Goal: Share content: Share content

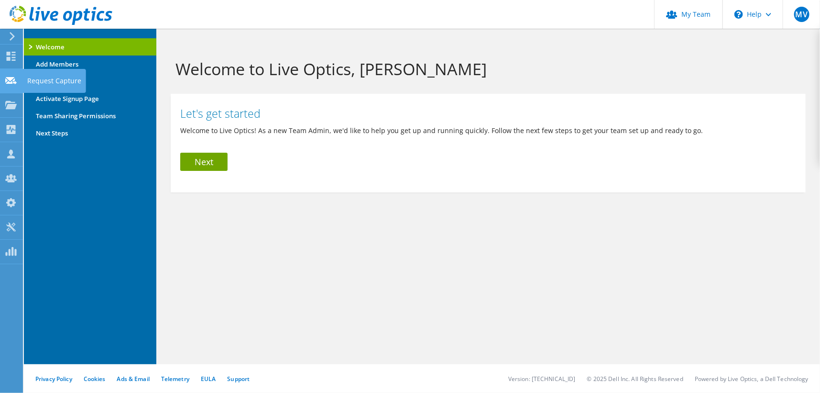
click at [11, 83] on use at bounding box center [10, 80] width 11 height 7
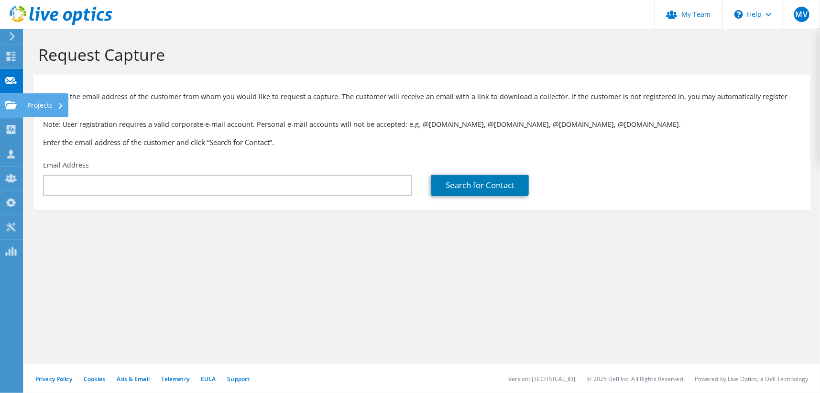
click at [10, 103] on icon at bounding box center [10, 104] width 11 height 9
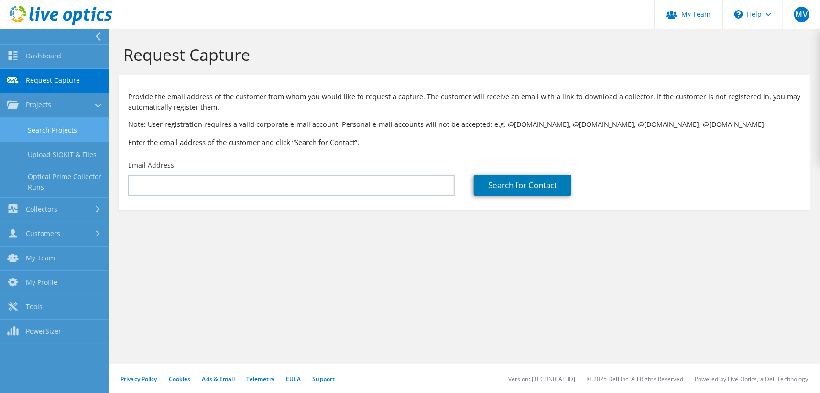
click at [41, 128] on link "Search Projects" at bounding box center [54, 130] width 109 height 24
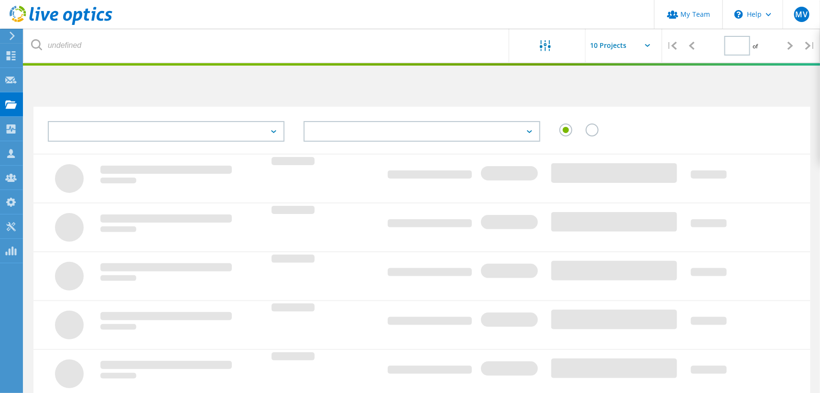
type input "1"
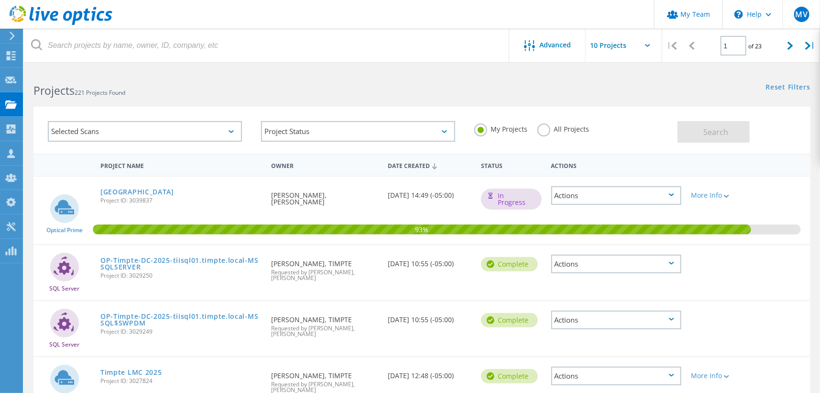
click at [141, 187] on div "Kittson County Project ID: 3039837" at bounding box center [181, 195] width 171 height 36
click at [140, 188] on link "[GEOGRAPHIC_DATA]" at bounding box center [137, 191] width 74 height 7
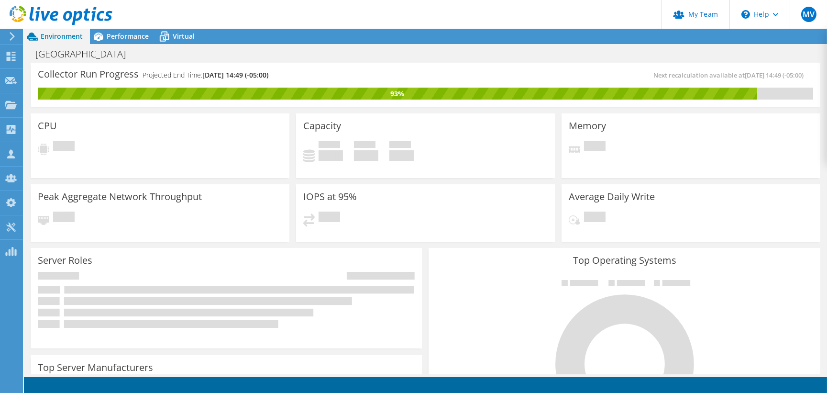
scroll to position [304, 0]
click at [12, 57] on use at bounding box center [11, 56] width 9 height 9
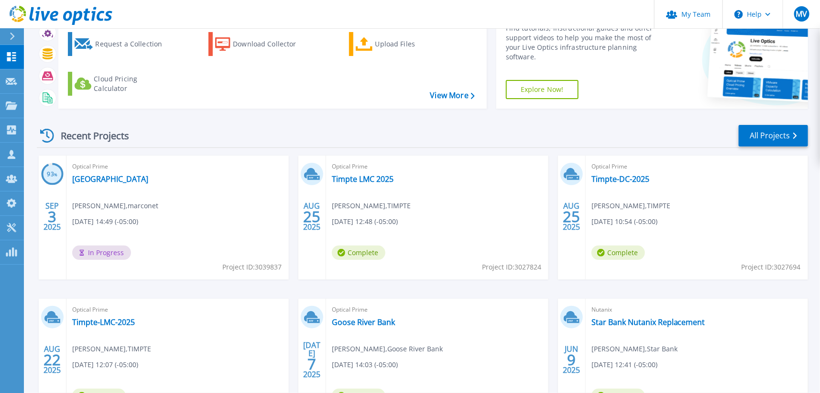
scroll to position [130, 0]
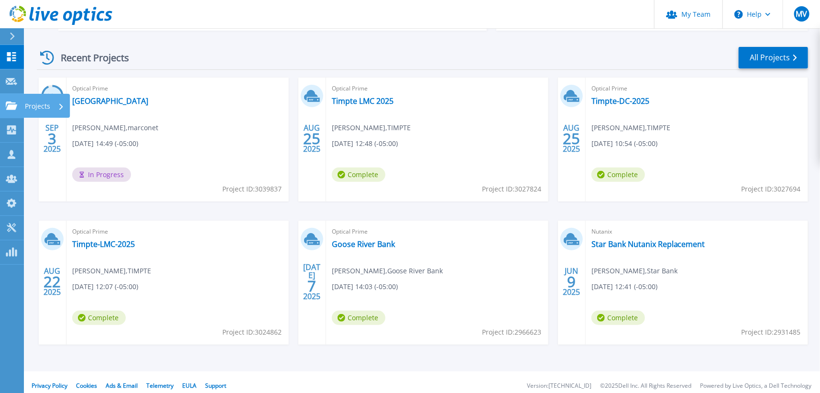
click at [11, 104] on icon at bounding box center [11, 105] width 11 height 8
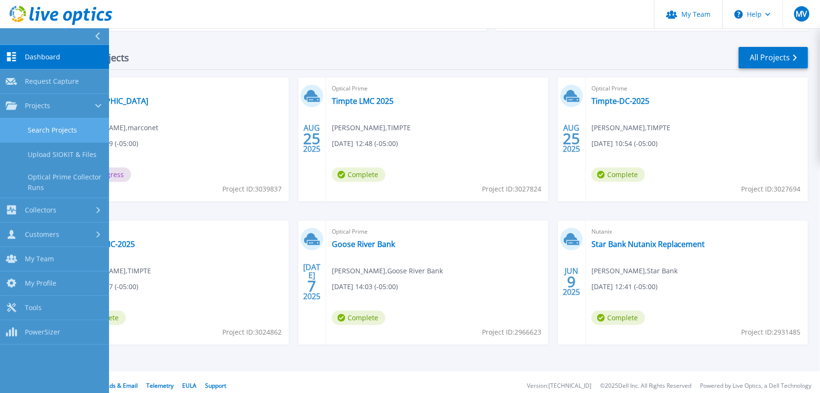
click at [39, 123] on link "Search Projects" at bounding box center [54, 130] width 109 height 24
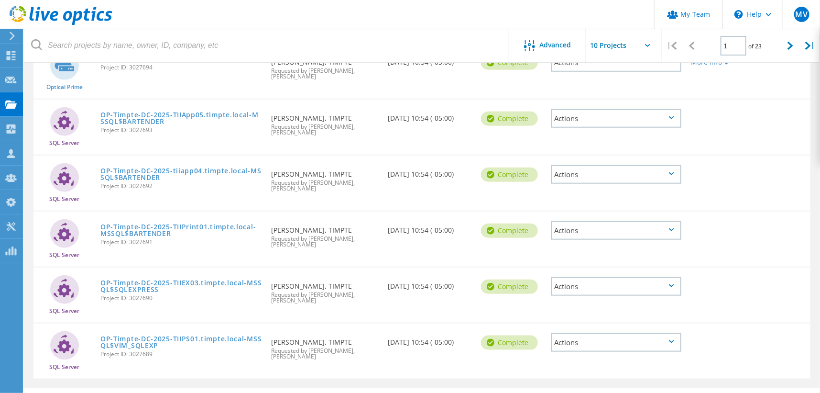
scroll to position [392, 0]
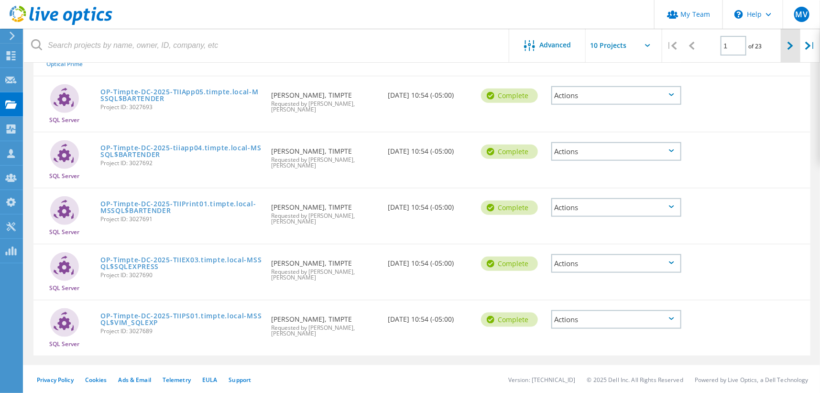
click at [793, 43] on icon at bounding box center [791, 46] width 6 height 8
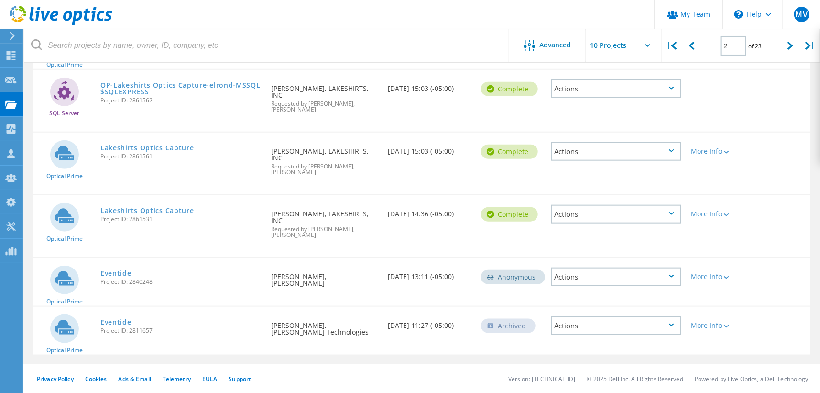
scroll to position [358, 0]
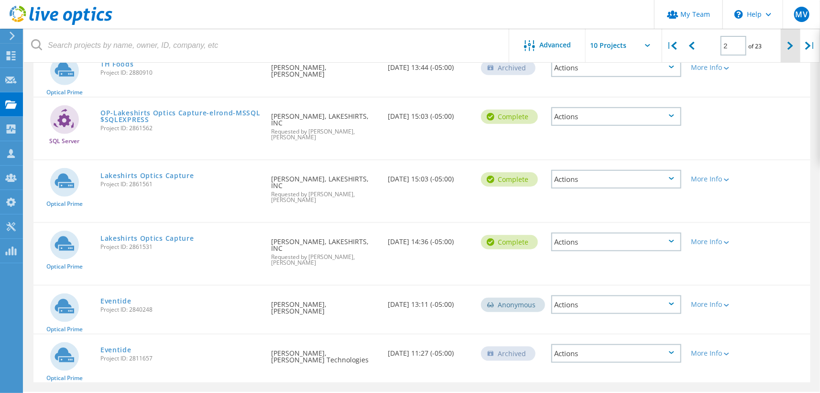
click at [787, 44] on div at bounding box center [791, 46] width 20 height 34
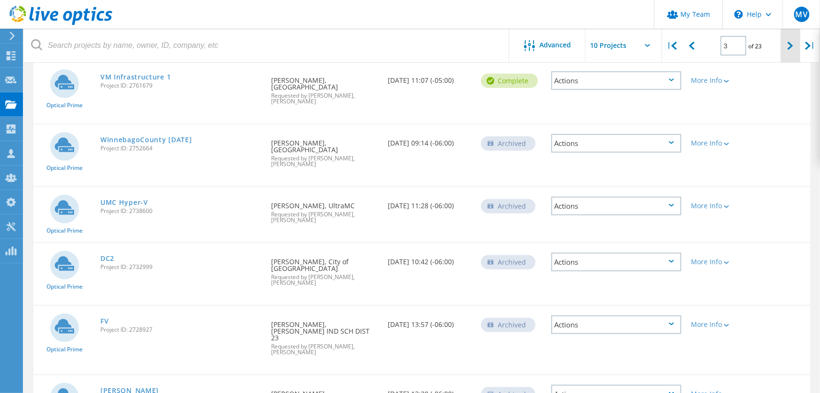
scroll to position [392, 0]
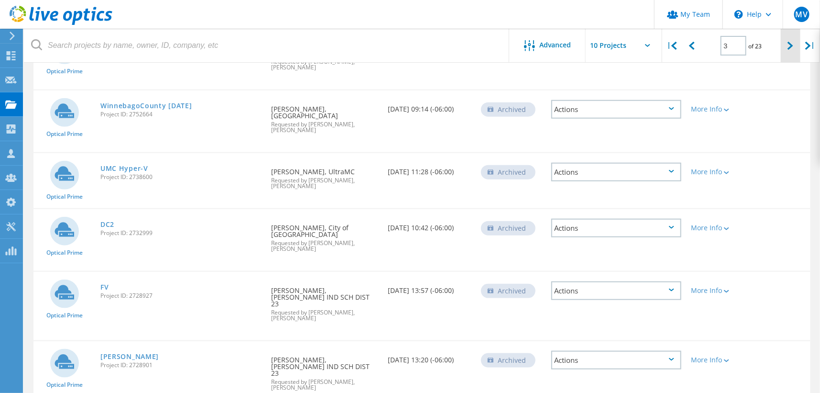
click at [786, 45] on div at bounding box center [791, 46] width 20 height 34
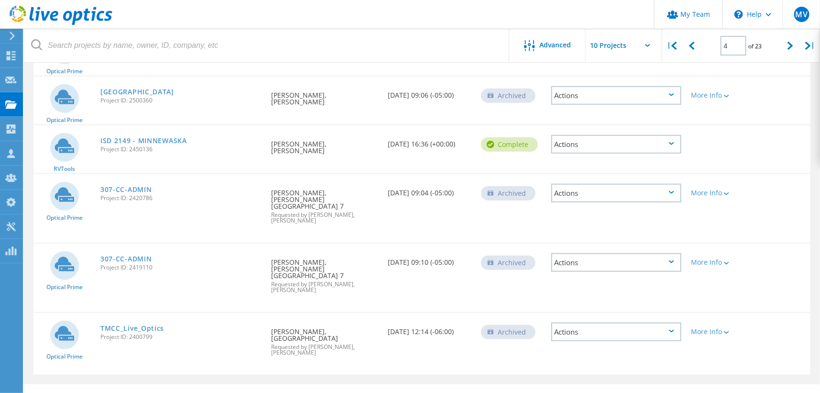
scroll to position [384, 0]
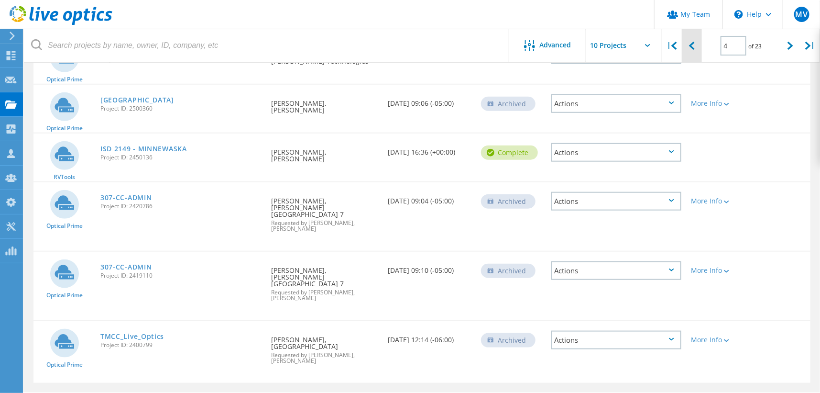
click at [688, 44] on div at bounding box center [692, 46] width 20 height 34
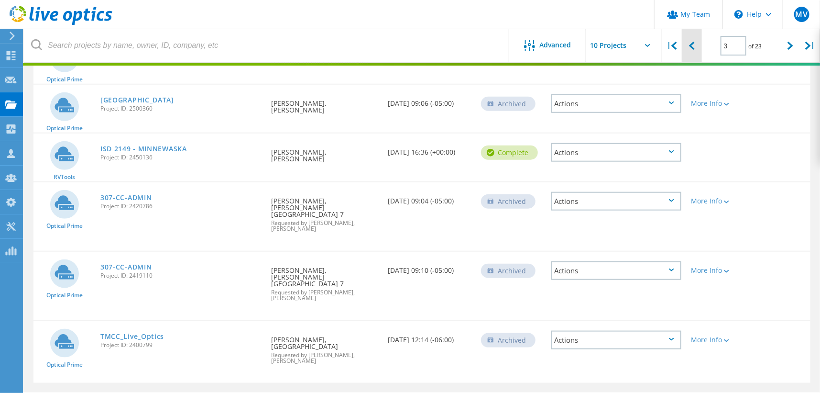
click at [688, 44] on div at bounding box center [692, 46] width 20 height 34
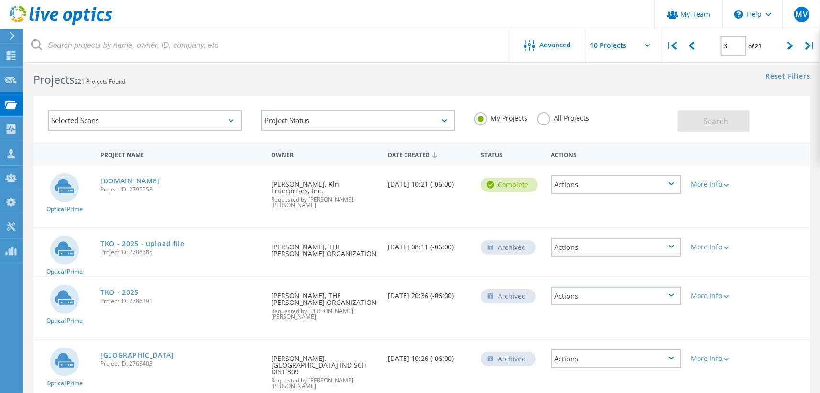
scroll to position [0, 0]
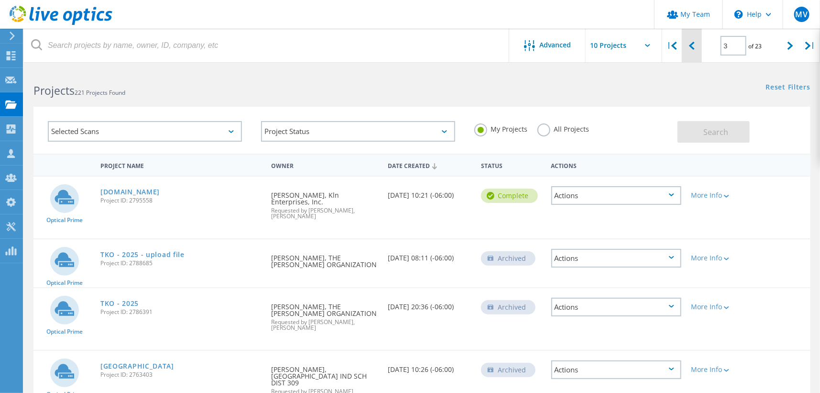
click at [683, 49] on div at bounding box center [692, 46] width 20 height 34
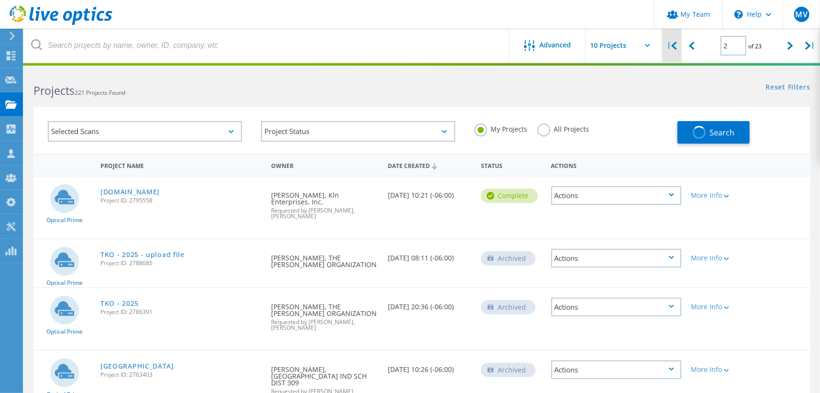
click at [679, 48] on div "|" at bounding box center [672, 46] width 20 height 34
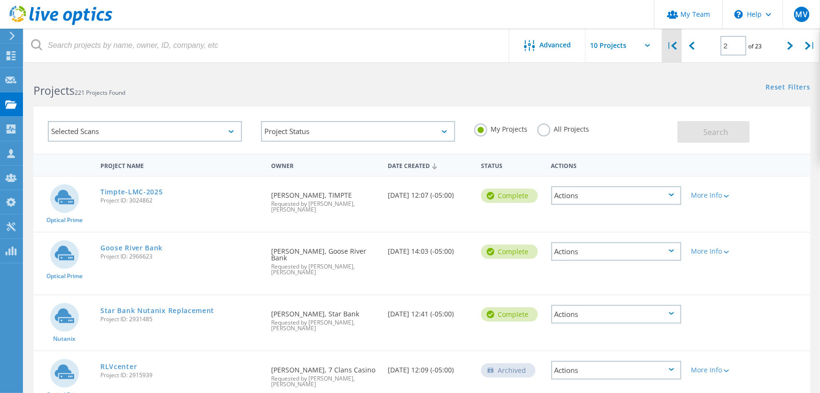
click at [679, 48] on div "|" at bounding box center [672, 46] width 20 height 34
type input "1"
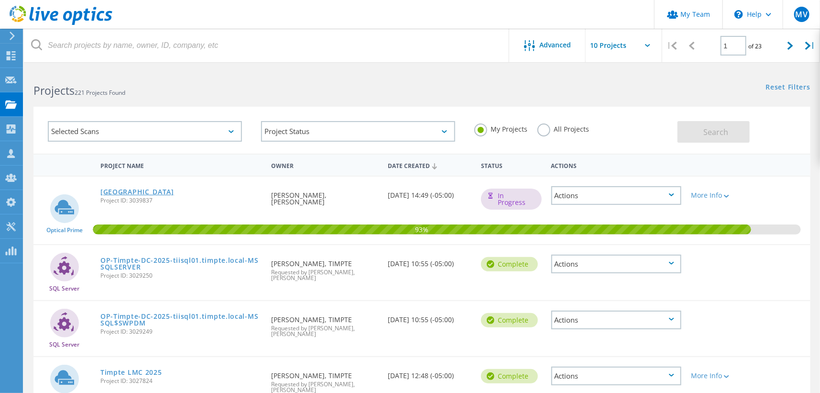
click at [129, 195] on link "[GEOGRAPHIC_DATA]" at bounding box center [137, 191] width 74 height 7
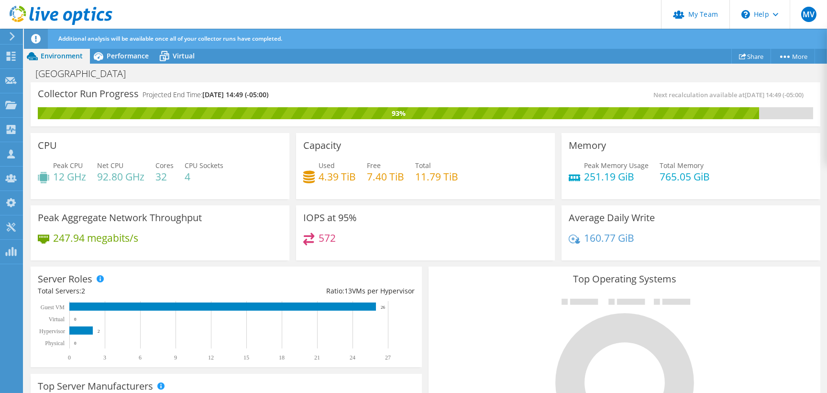
click at [131, 66] on div "[GEOGRAPHIC_DATA] Print" at bounding box center [425, 74] width 803 height 18
click at [137, 60] on div "Performance" at bounding box center [123, 55] width 66 height 15
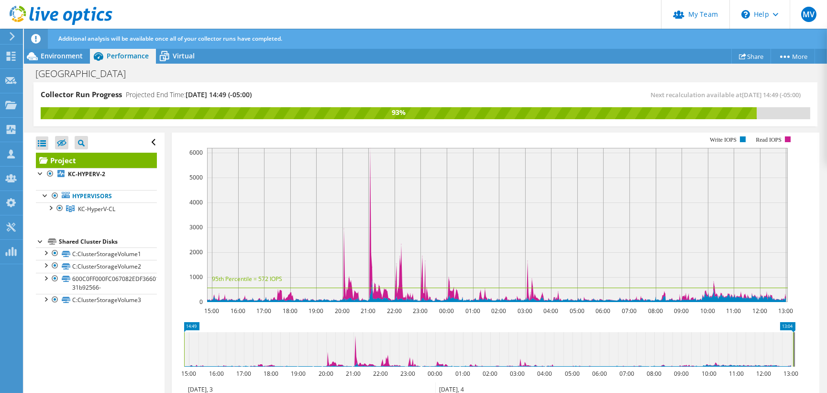
scroll to position [174, 0]
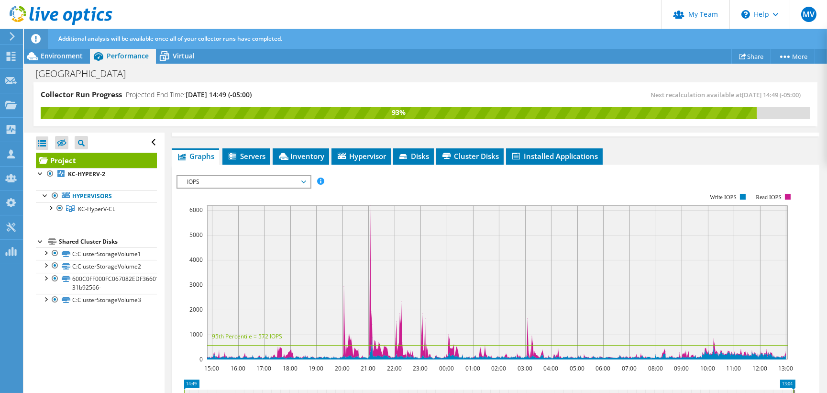
click at [247, 176] on span "IOPS" at bounding box center [243, 181] width 123 height 11
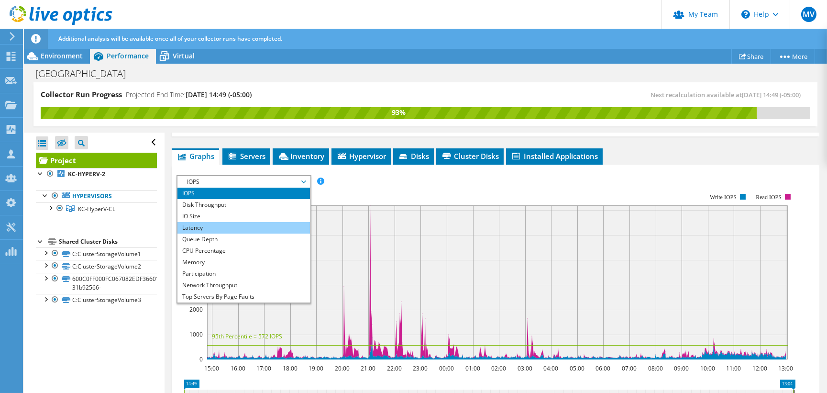
click at [213, 222] on li "Latency" at bounding box center [243, 227] width 132 height 11
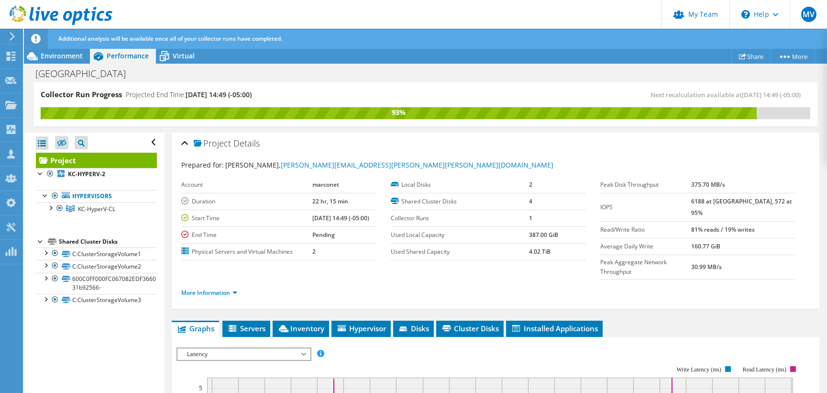
scroll to position [0, 0]
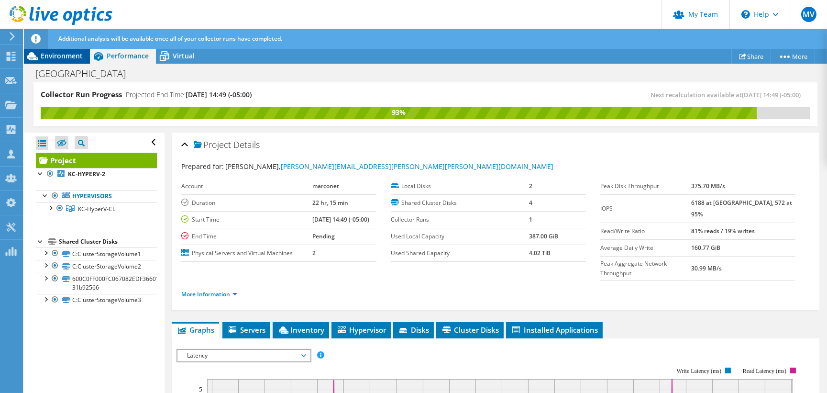
click at [80, 60] on span "Environment" at bounding box center [62, 55] width 42 height 9
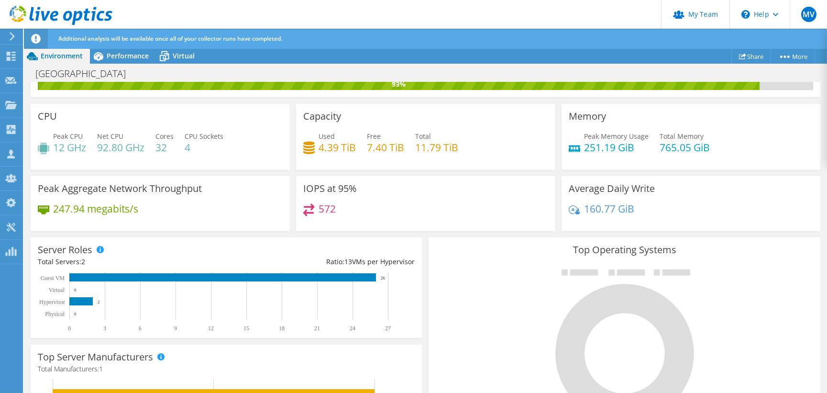
scroll to position [43, 0]
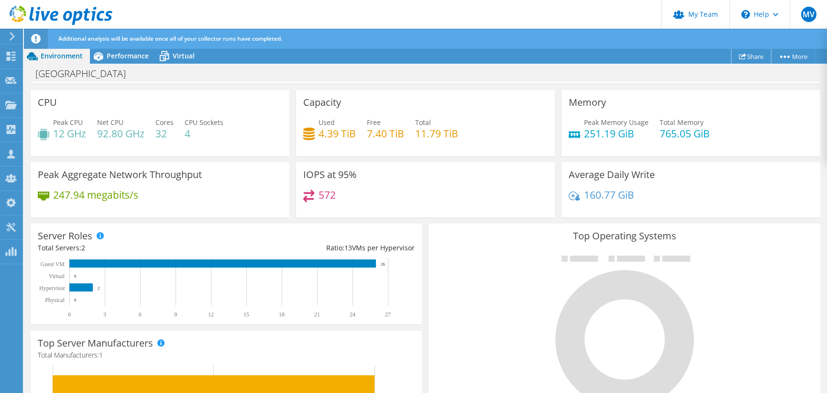
click at [746, 56] on link "Share" at bounding box center [751, 56] width 40 height 15
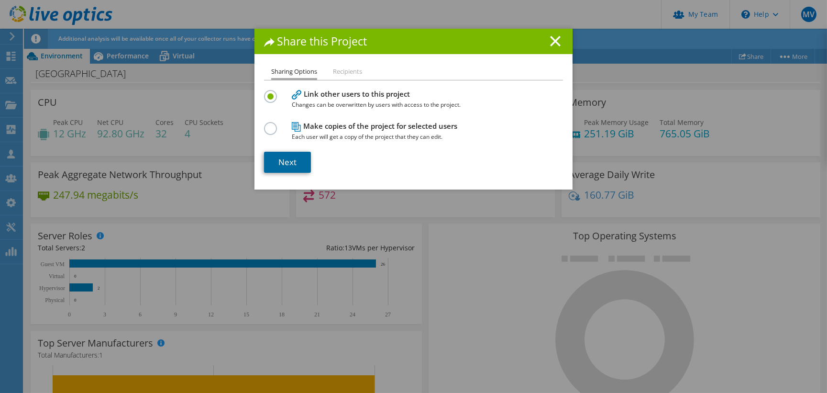
click at [283, 163] on link "Next" at bounding box center [287, 162] width 47 height 21
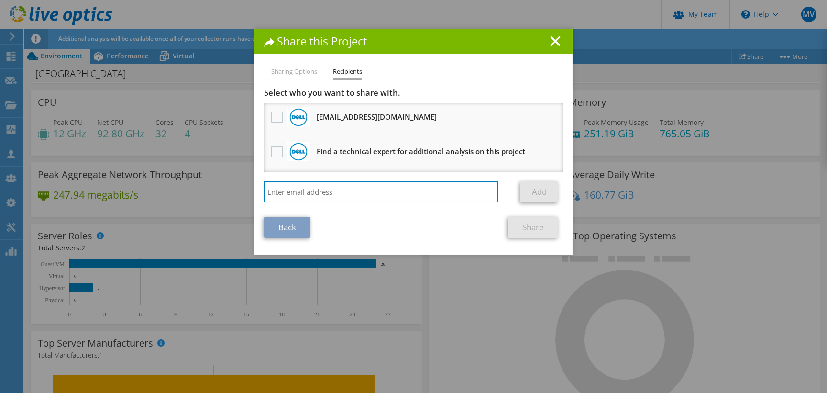
drag, startPoint x: 306, startPoint y: 193, endPoint x: 209, endPoint y: 190, distance: 97.1
click at [306, 193] on input "search" at bounding box center [381, 191] width 234 height 21
drag, startPoint x: 504, startPoint y: 104, endPoint x: 482, endPoint y: 124, distance: 30.1
click at [505, 104] on li "[EMAIL_ADDRESS][DOMAIN_NAME] Will receive an anonymous copy" at bounding box center [413, 120] width 299 height 34
click at [386, 190] on input "search" at bounding box center [381, 191] width 234 height 21
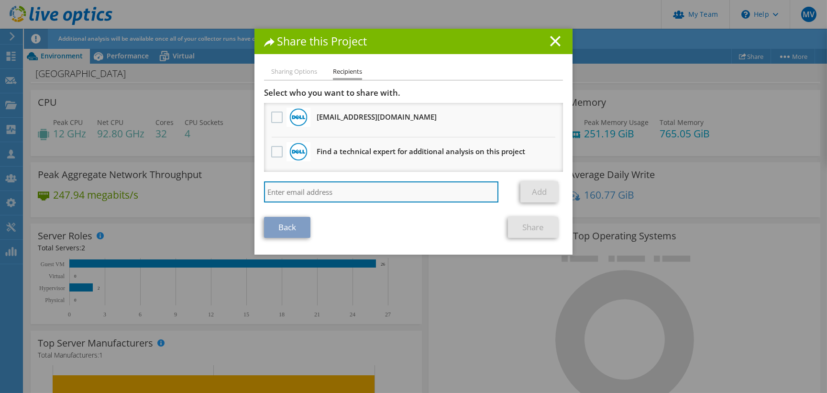
paste input "[PERSON_NAME][EMAIL_ADDRESS][PERSON_NAME][PERSON_NAME][DOMAIN_NAME]"
type input "[PERSON_NAME][EMAIL_ADDRESS][PERSON_NAME][PERSON_NAME][DOMAIN_NAME]"
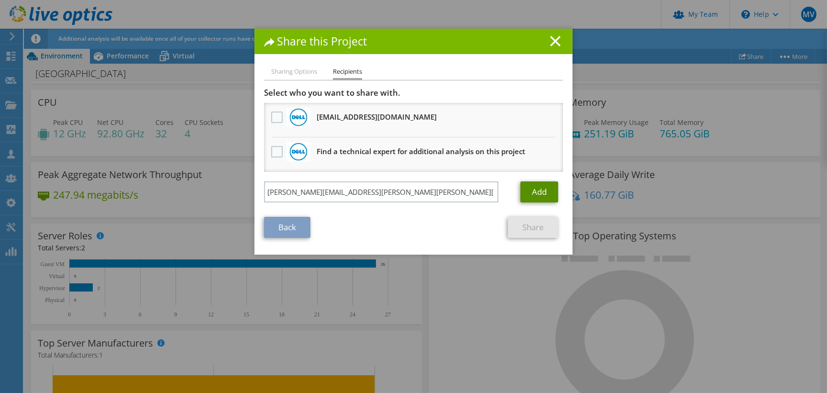
click at [525, 188] on link "Add" at bounding box center [539, 191] width 38 height 21
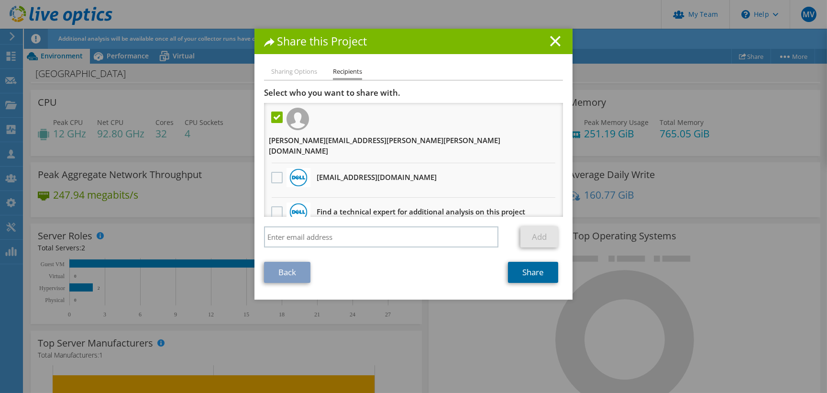
click at [523, 262] on link "Share" at bounding box center [533, 272] width 50 height 21
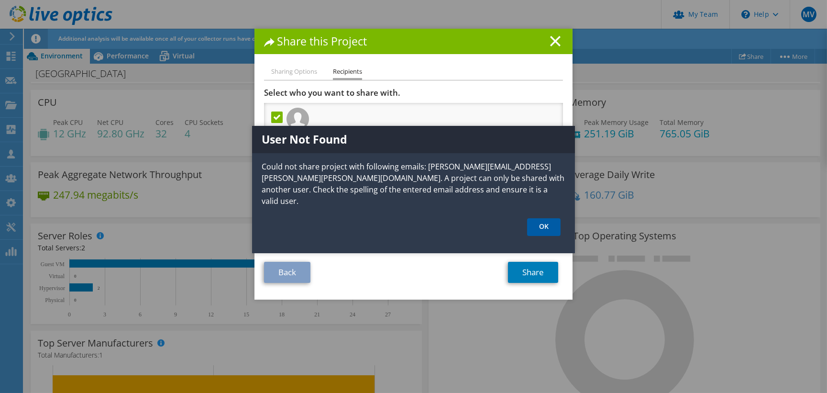
click at [547, 218] on link "OK" at bounding box center [543, 227] width 33 height 18
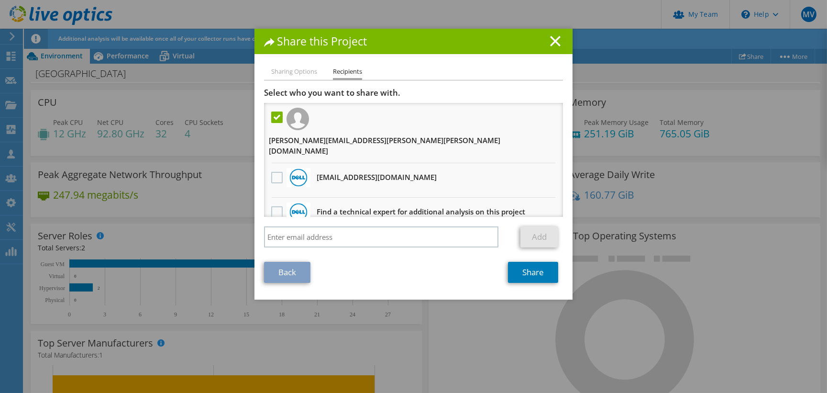
click at [552, 46] on h1 "Share this Project" at bounding box center [413, 41] width 299 height 11
click at [550, 44] on icon at bounding box center [555, 41] width 11 height 11
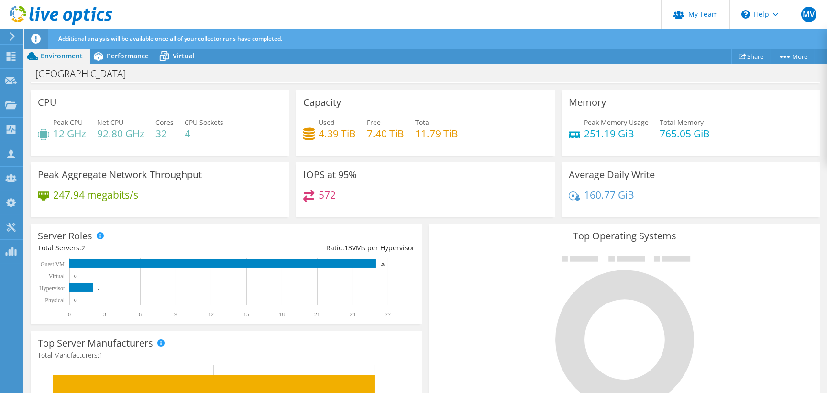
scroll to position [261, 0]
click at [111, 58] on span "Performance" at bounding box center [128, 55] width 42 height 9
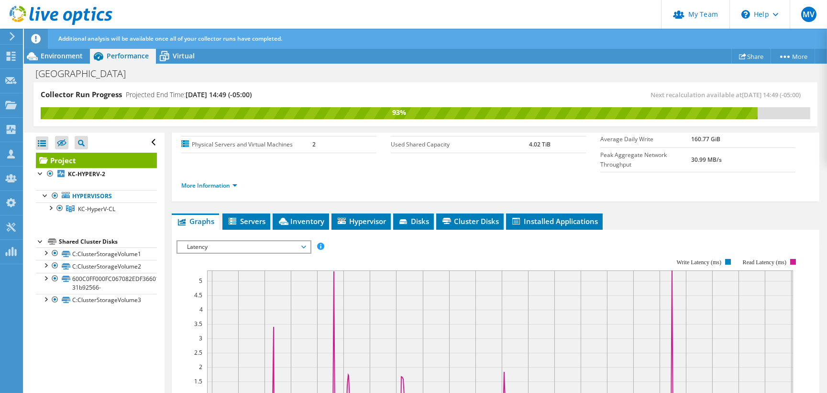
scroll to position [152, 0]
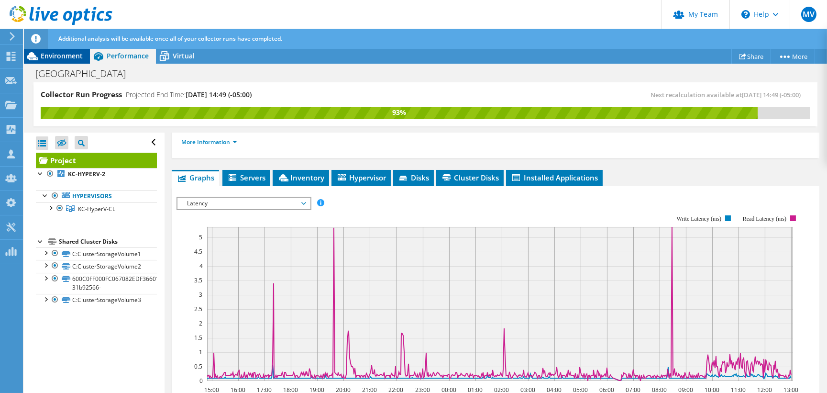
click at [70, 57] on span "Environment" at bounding box center [62, 55] width 42 height 9
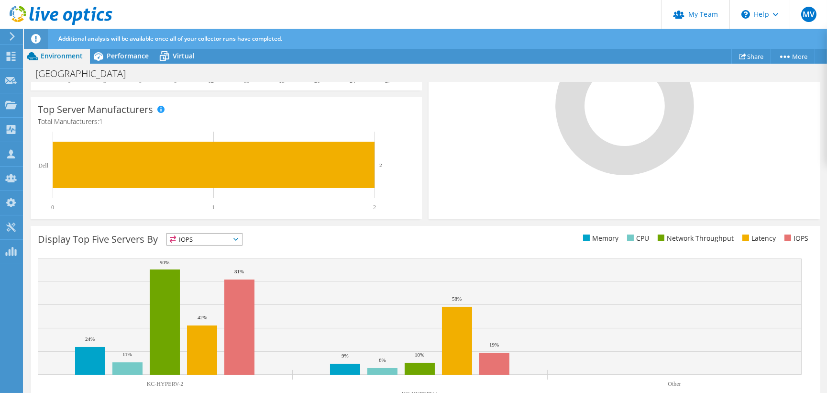
scroll to position [301, 0]
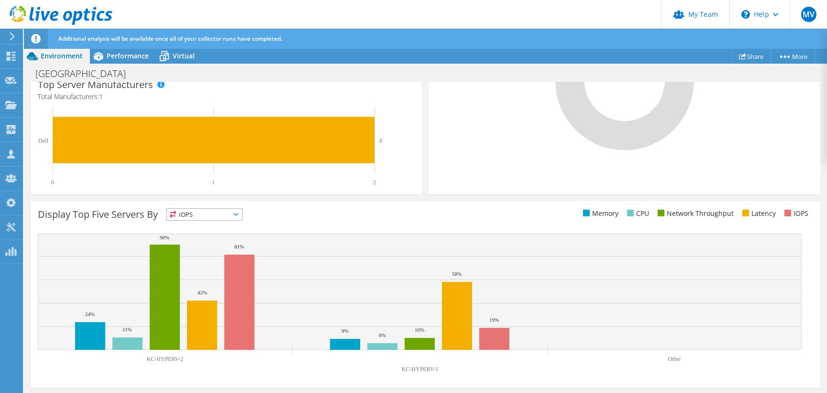
click at [212, 219] on span "IOPS" at bounding box center [204, 214] width 75 height 11
click at [214, 263] on li "Network Throughput" at bounding box center [204, 266] width 75 height 13
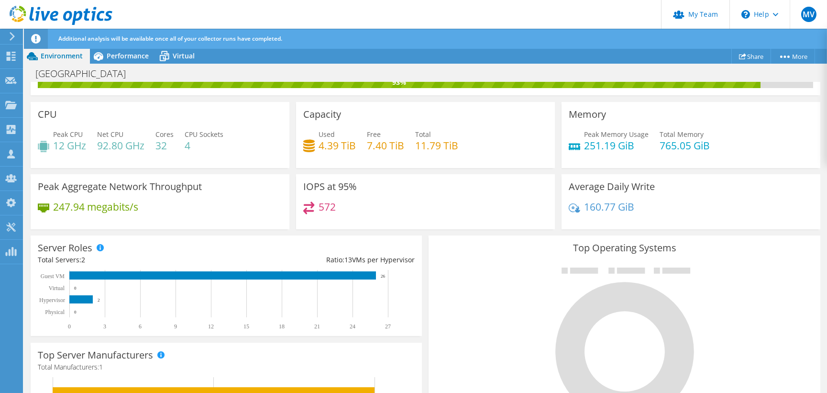
scroll to position [0, 0]
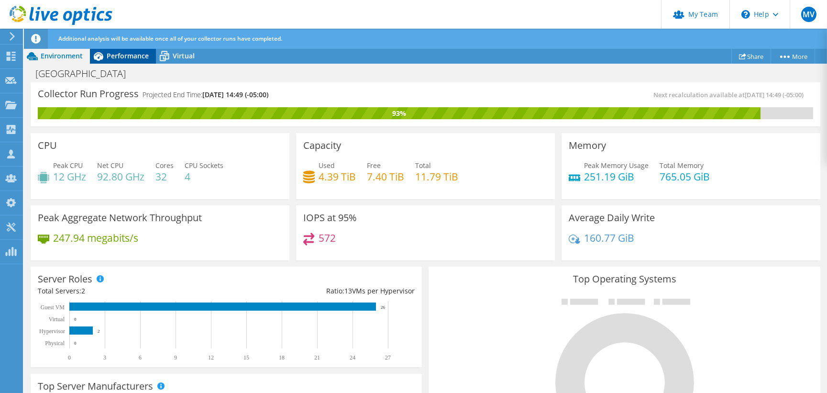
click at [113, 52] on span "Performance" at bounding box center [128, 55] width 42 height 9
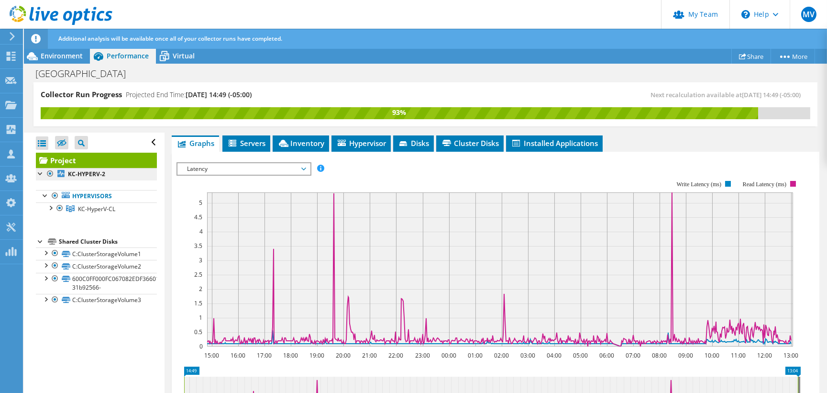
scroll to position [22, 0]
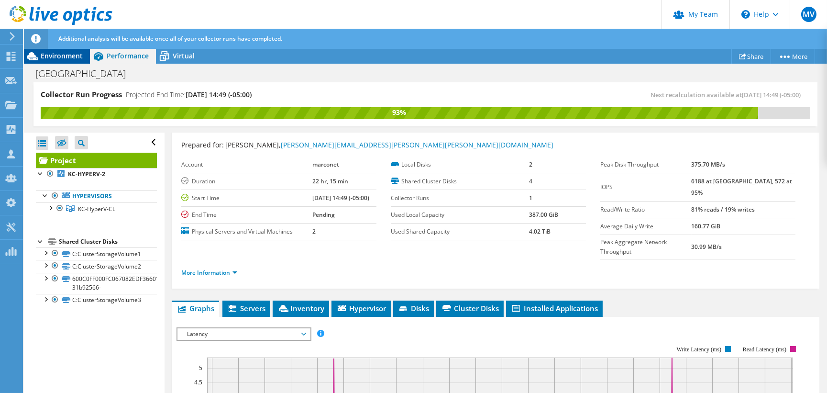
click at [69, 61] on div "Environment" at bounding box center [57, 55] width 66 height 15
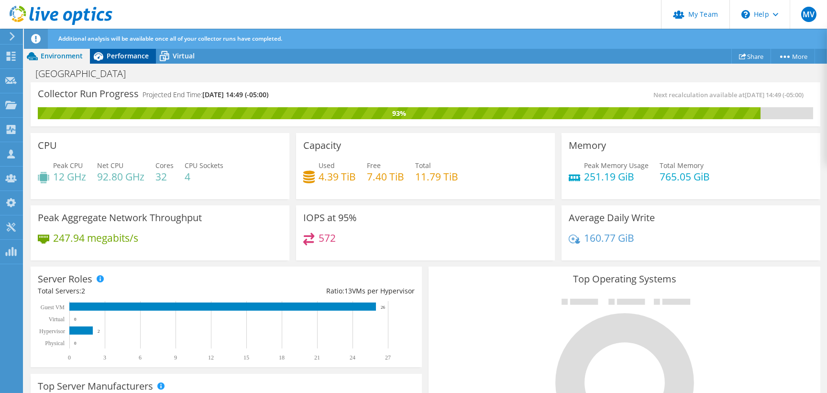
click at [114, 57] on span "Performance" at bounding box center [128, 55] width 42 height 9
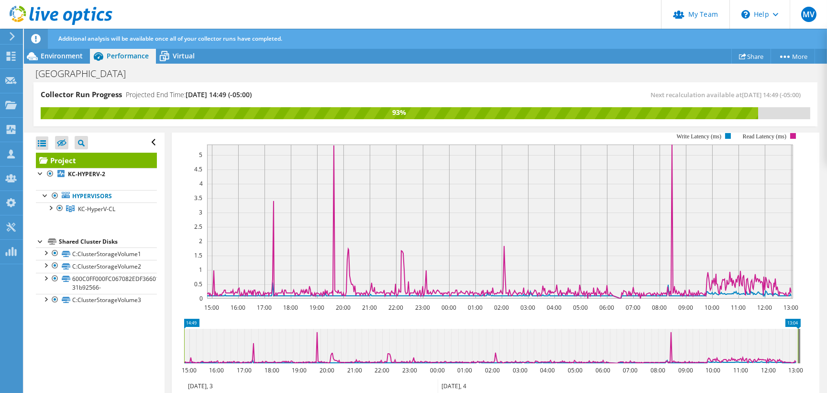
scroll to position [152, 0]
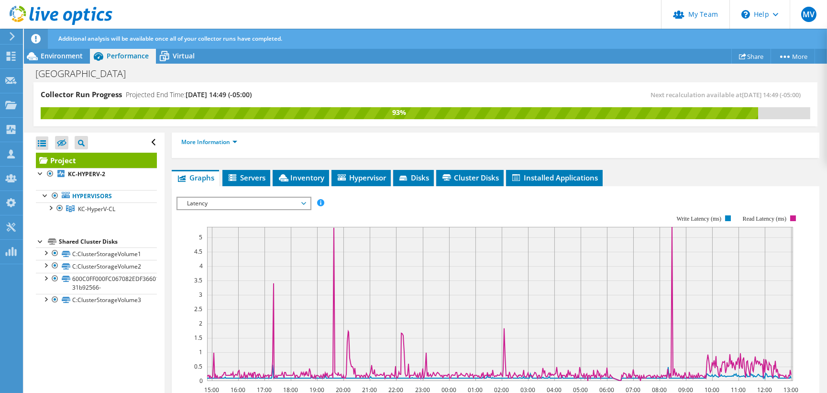
drag, startPoint x: 263, startPoint y: 181, endPoint x: 254, endPoint y: 184, distance: 9.7
click at [263, 198] on span "Latency" at bounding box center [243, 203] width 123 height 11
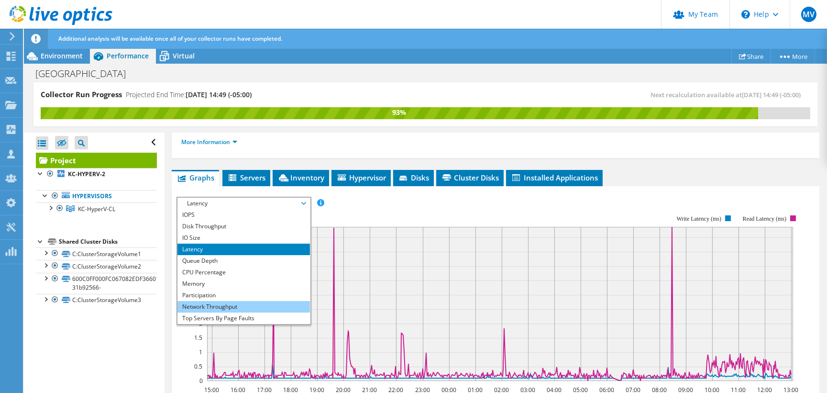
click at [238, 301] on li "Network Throughput" at bounding box center [243, 306] width 132 height 11
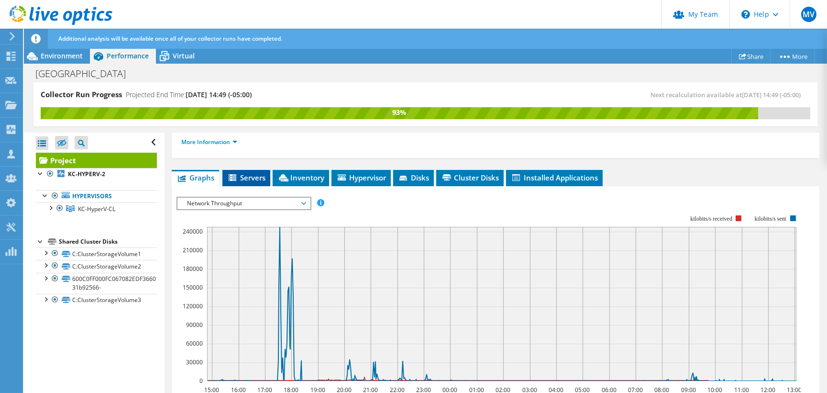
click at [227, 170] on li "Servers" at bounding box center [246, 178] width 48 height 16
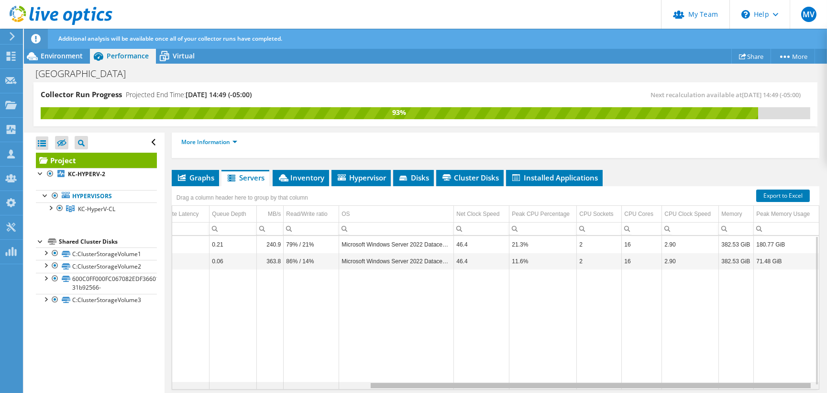
scroll to position [0, 286]
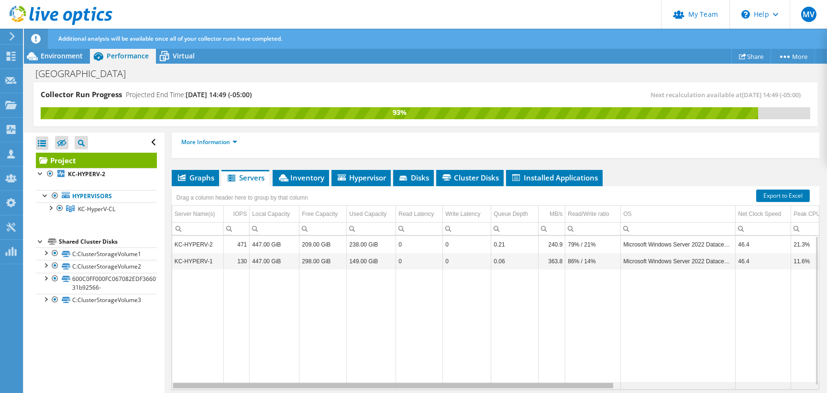
drag, startPoint x: 503, startPoint y: 363, endPoint x: 478, endPoint y: 352, distance: 26.8
click at [478, 352] on body "MV Partner Team Admin [PERSON_NAME] [PERSON_NAME][EMAIL_ADDRESS][PERSON_NAME][P…" at bounding box center [413, 196] width 827 height 393
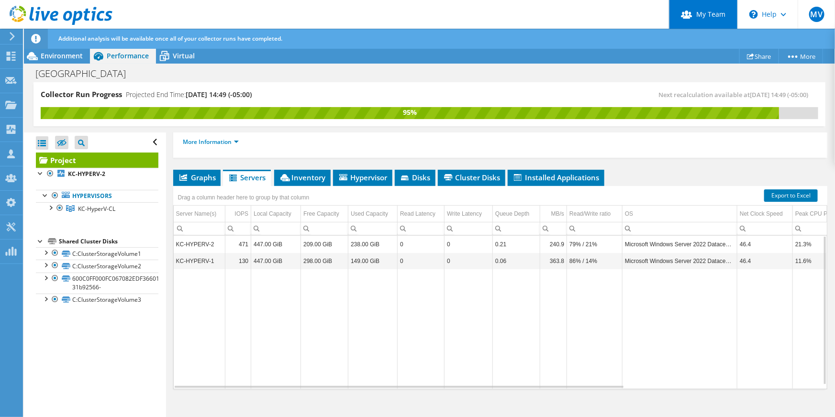
scroll to position [139, 0]
